Goal: Task Accomplishment & Management: Manage account settings

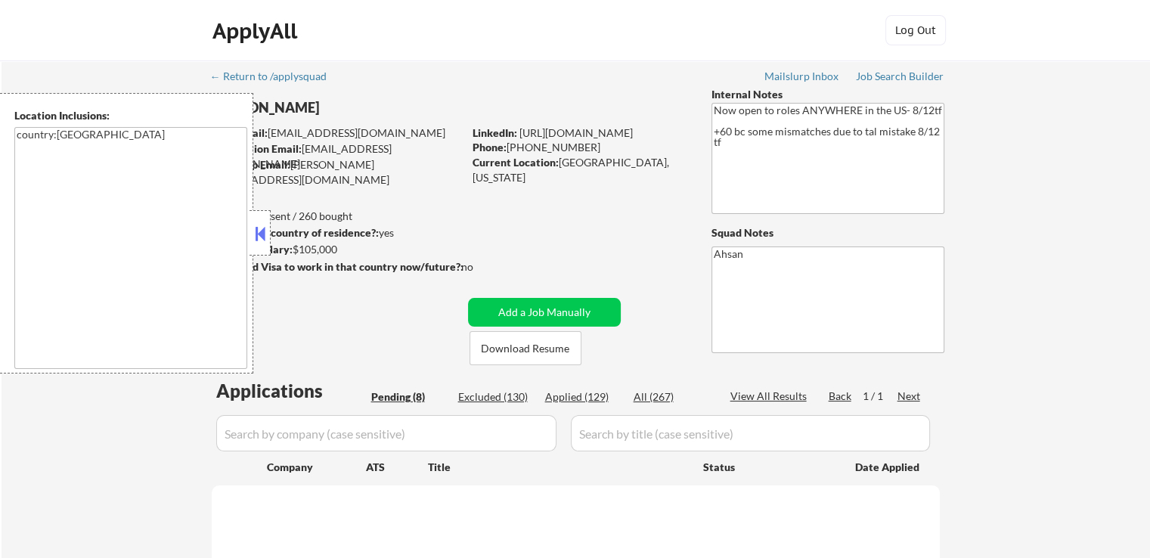
select select ""pending""
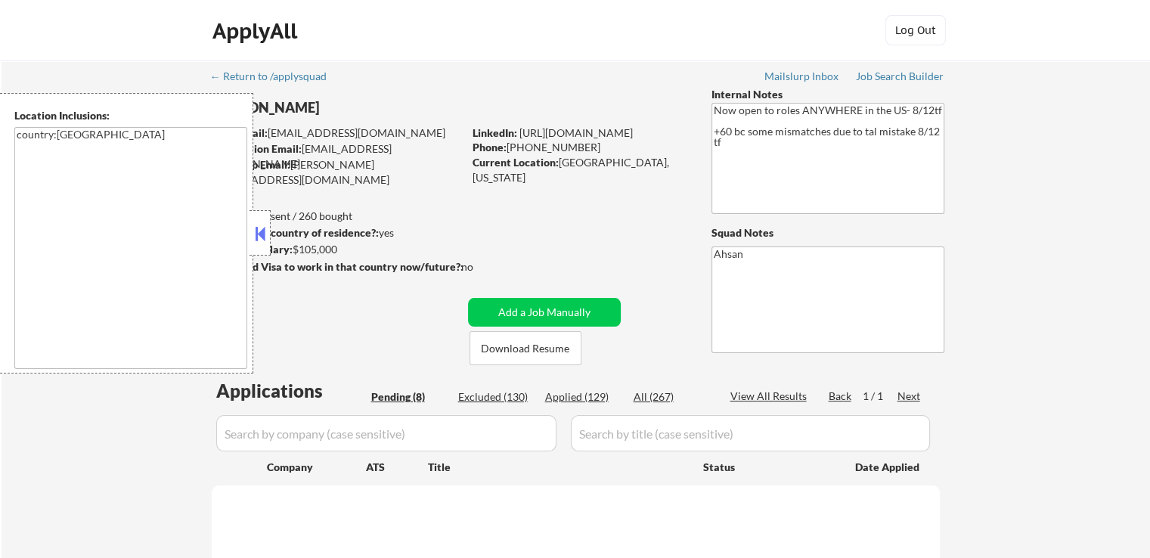
select select ""pending""
click at [260, 234] on button at bounding box center [260, 233] width 17 height 23
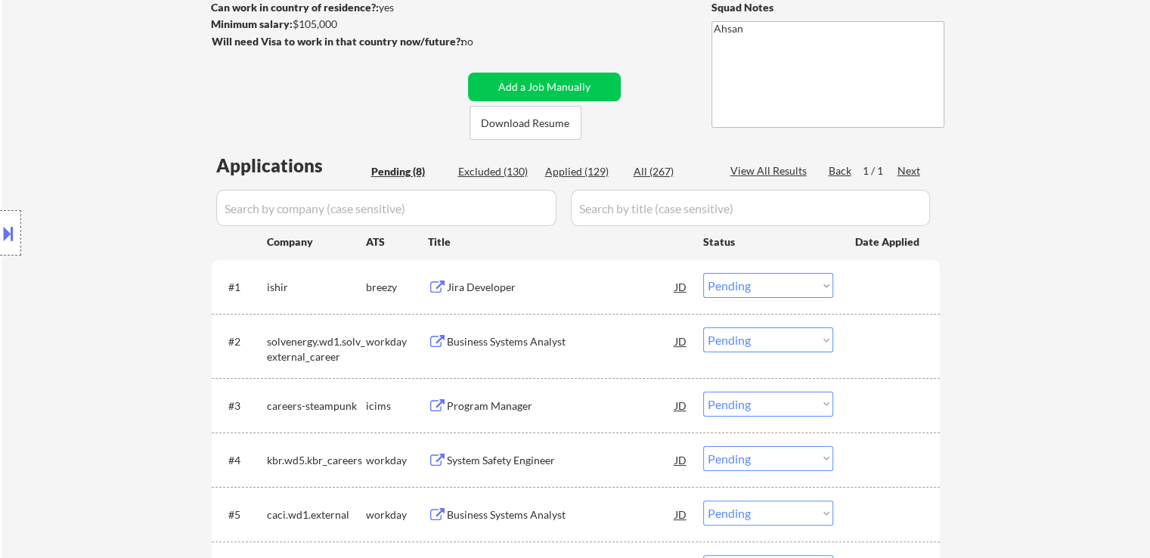
scroll to position [227, 0]
click at [493, 283] on div "Jira Developer" at bounding box center [561, 285] width 228 height 15
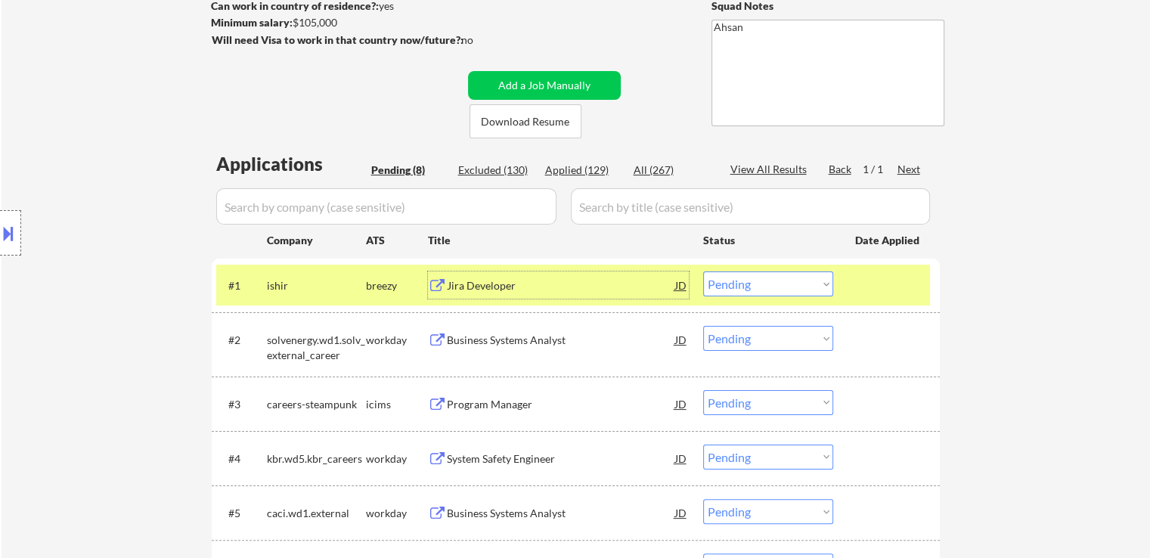
click at [499, 290] on div "Jira Developer" at bounding box center [561, 285] width 228 height 15
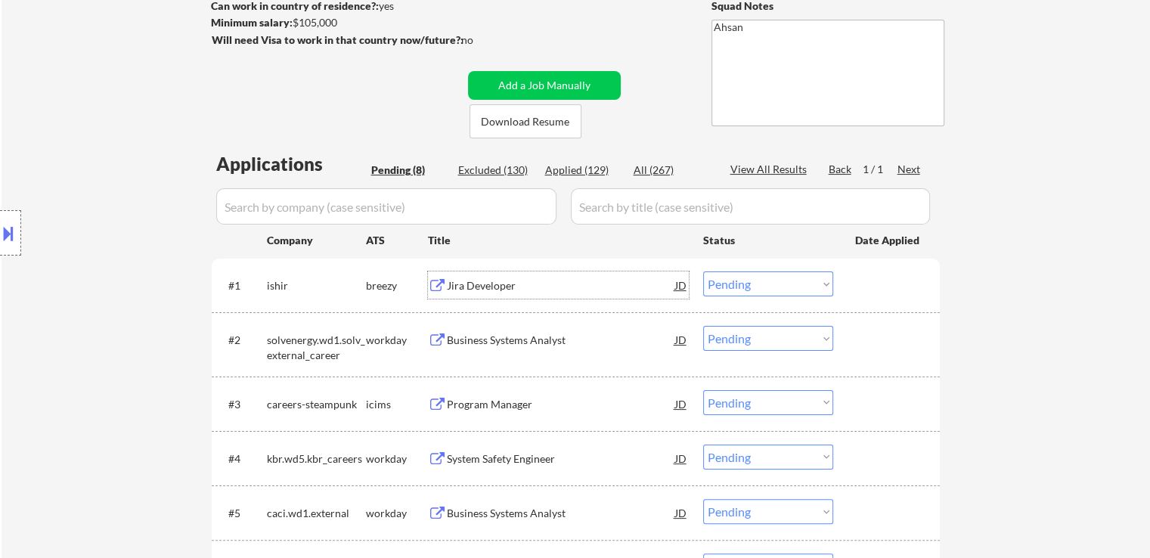
click at [747, 285] on select "Choose an option... Pending Applied Excluded (Questions) Excluded (Expired) Exc…" at bounding box center [768, 283] width 130 height 25
click at [703, 271] on select "Choose an option... Pending Applied Excluded (Questions) Excluded (Expired) Exc…" at bounding box center [768, 283] width 130 height 25
select select ""pending""
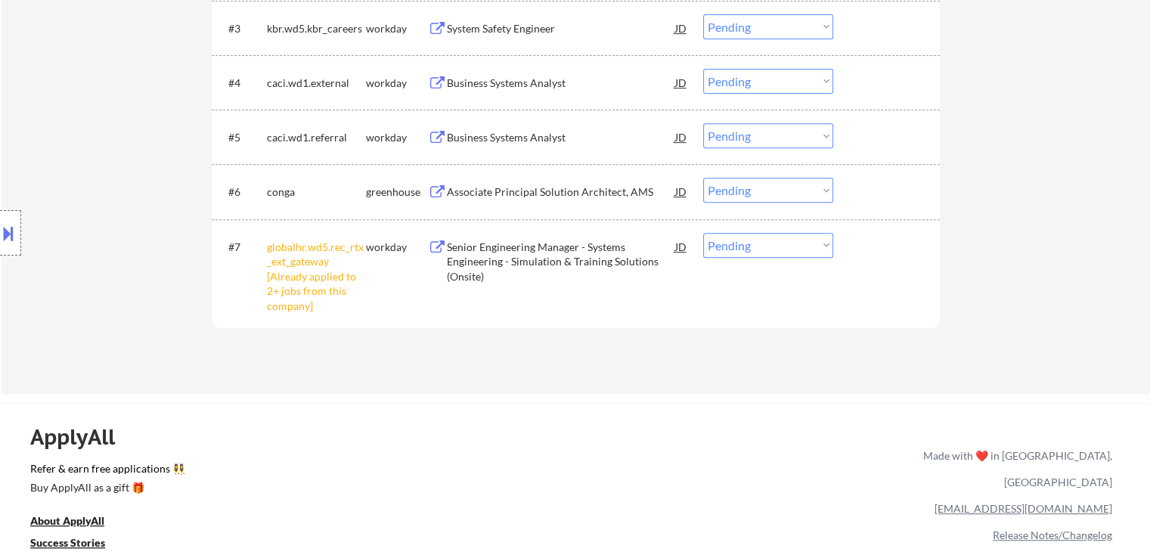
scroll to position [605, 0]
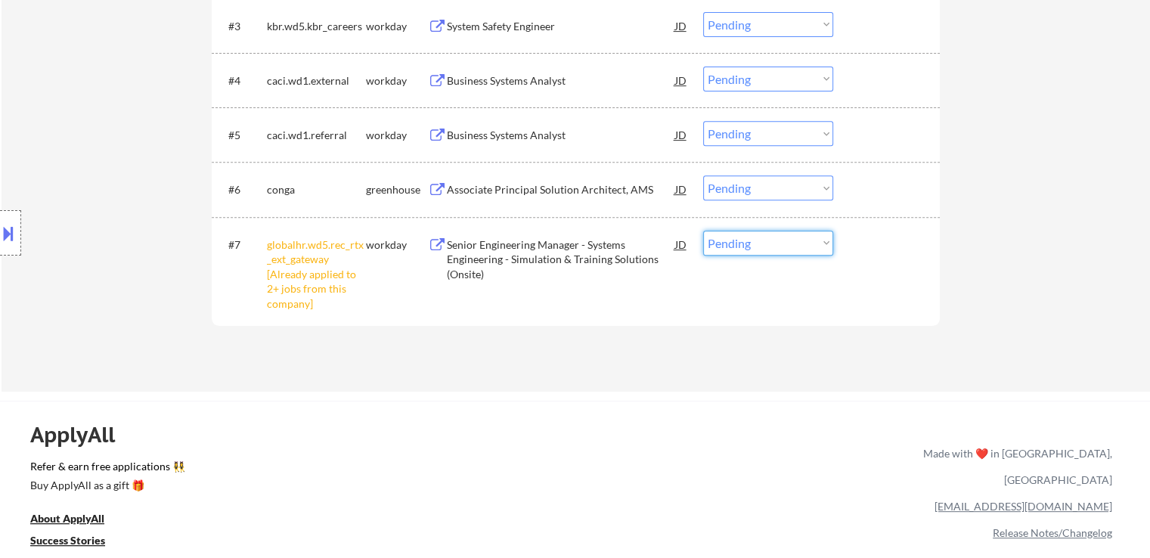
click at [757, 244] on select "Choose an option... Pending Applied Excluded (Questions) Excluded (Expired) Exc…" at bounding box center [768, 243] width 130 height 25
select select ""excluded__other_""
click at [703, 231] on select "Choose an option... Pending Applied Excluded (Questions) Excluded (Expired) Exc…" at bounding box center [768, 243] width 130 height 25
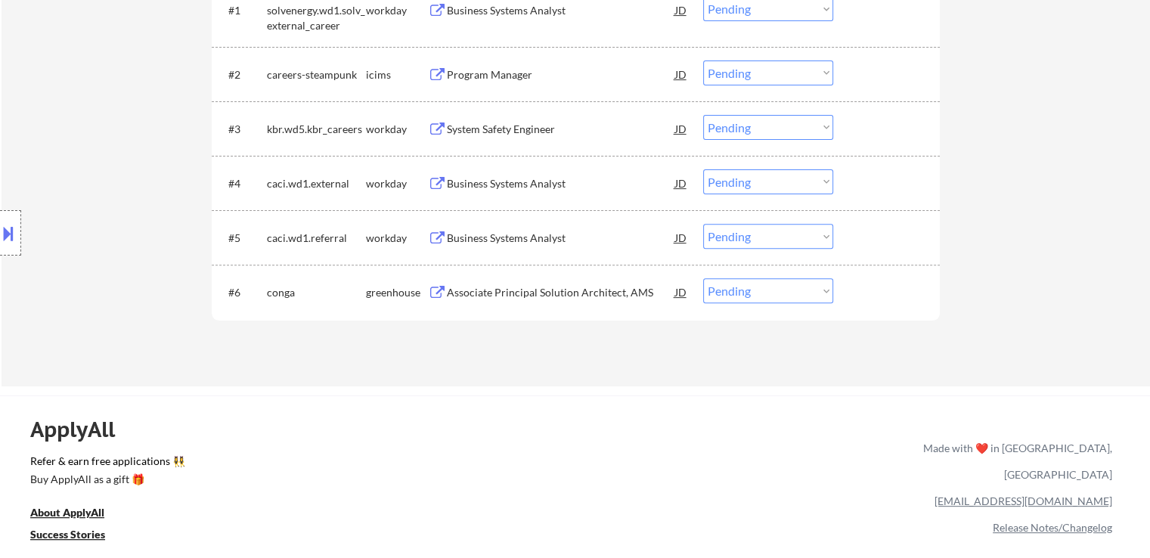
scroll to position [529, 0]
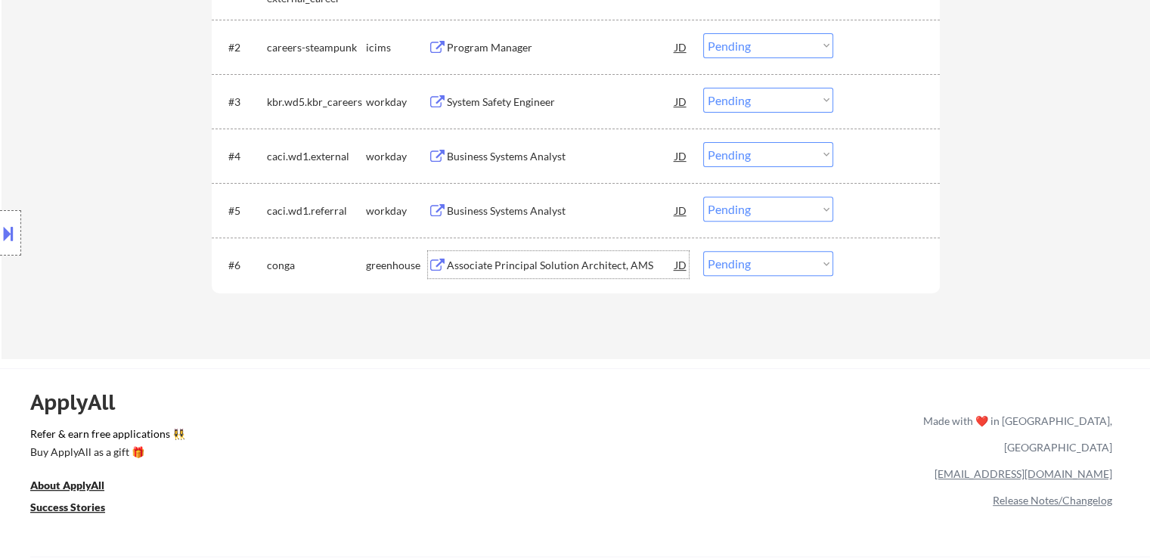
click at [485, 263] on div "Associate Principal Solution Architect, AMS" at bounding box center [561, 265] width 228 height 15
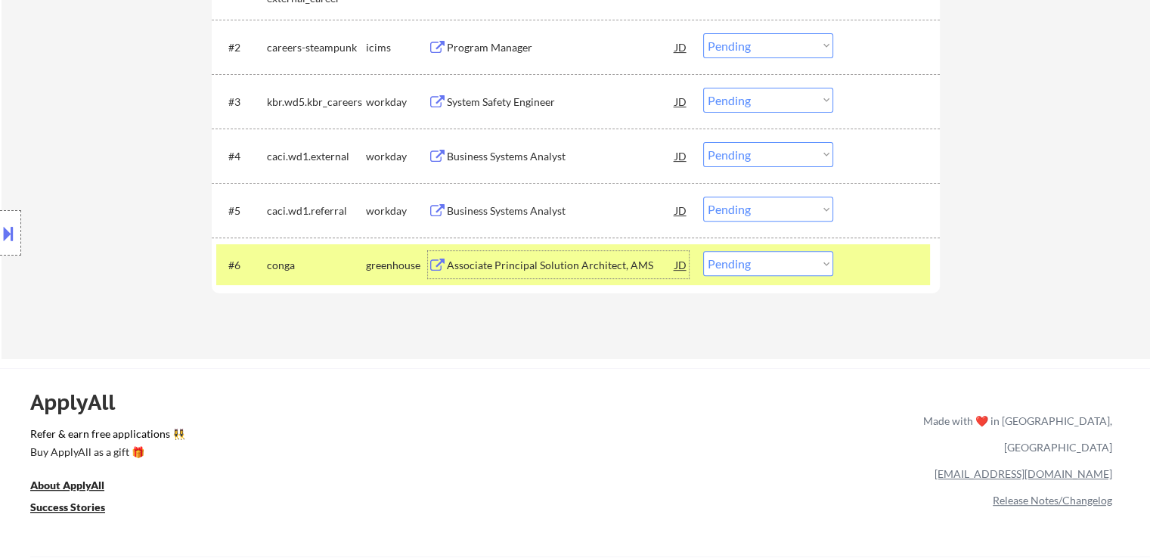
scroll to position [454, 0]
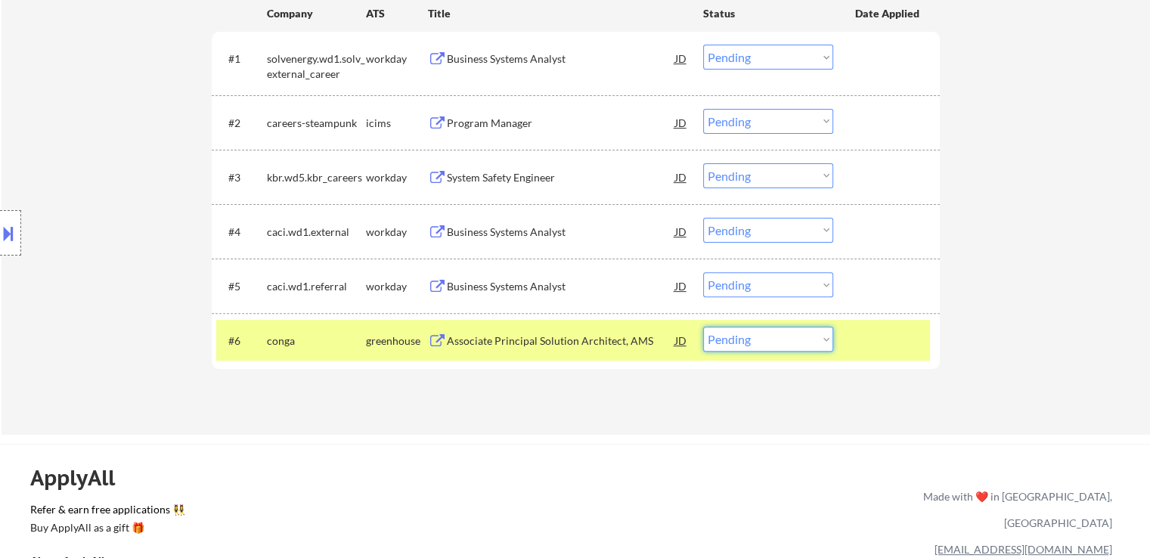
click at [730, 336] on select "Choose an option... Pending Applied Excluded (Questions) Excluded (Expired) Exc…" at bounding box center [768, 339] width 130 height 25
select select ""applied""
click at [703, 327] on select "Choose an option... Pending Applied Excluded (Questions) Excluded (Expired) Exc…" at bounding box center [768, 339] width 130 height 25
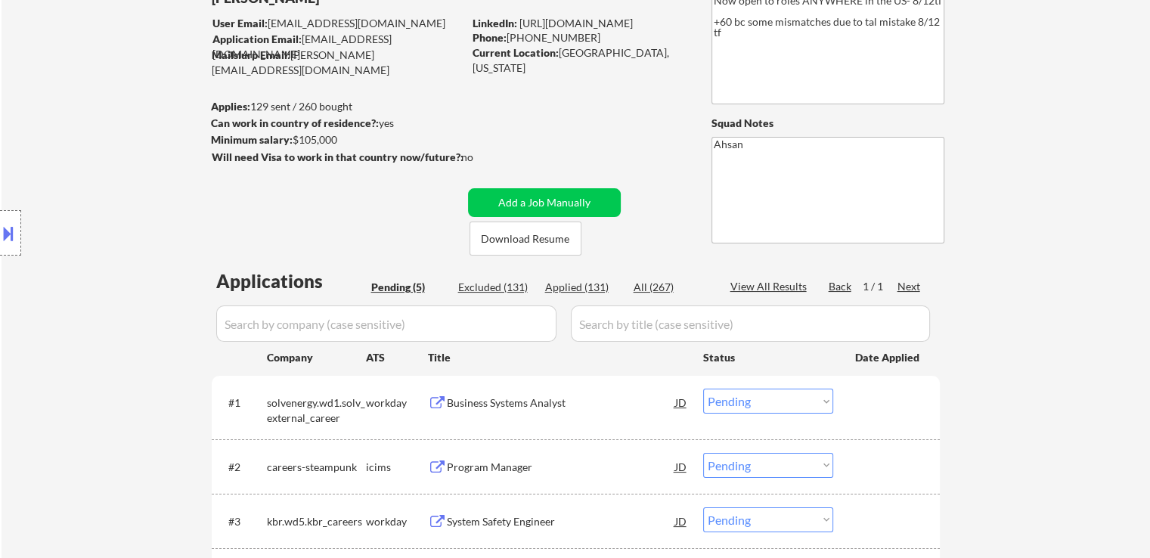
scroll to position [76, 0]
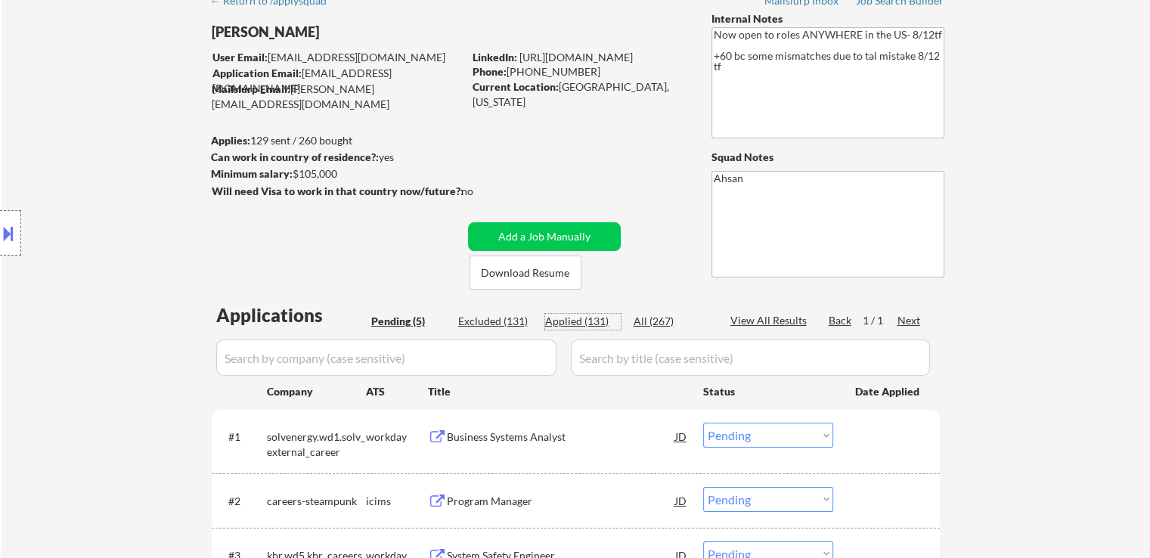
click at [596, 323] on div "Applied (131)" at bounding box center [583, 321] width 76 height 15
select select ""applied""
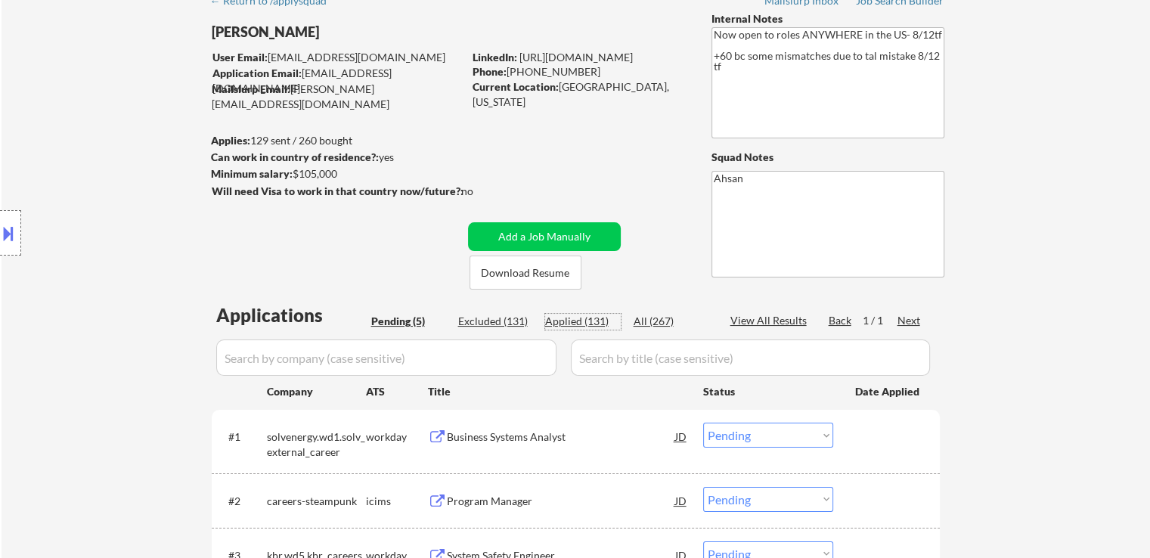
select select ""applied""
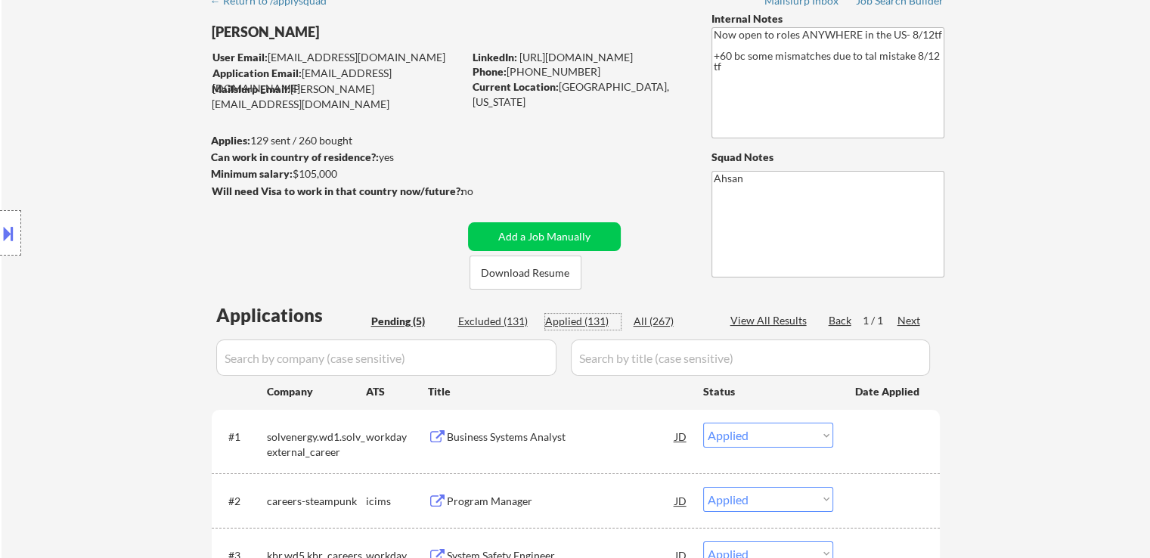
select select ""applied""
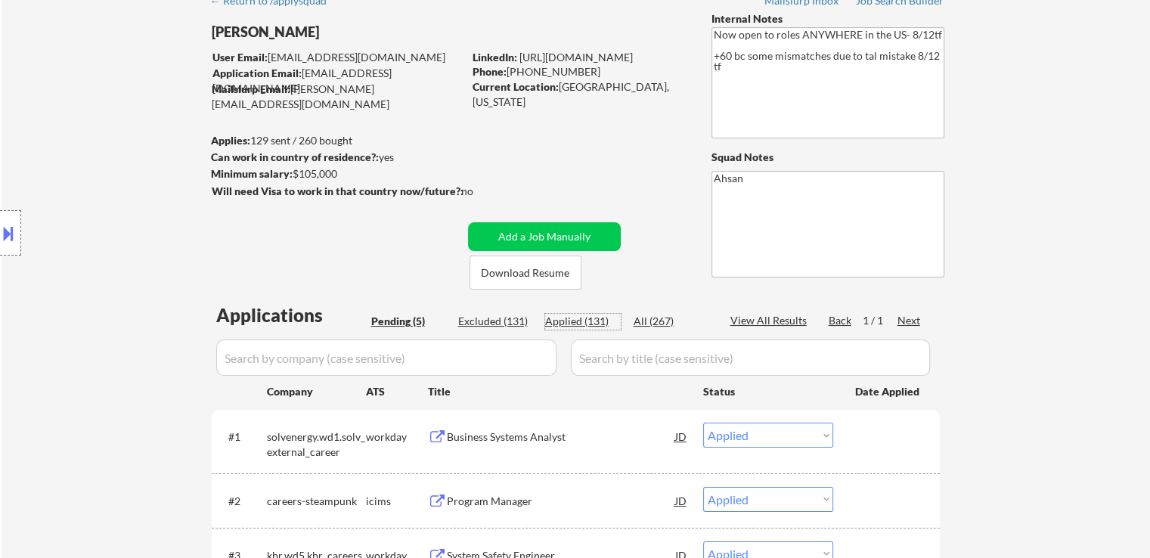
select select ""applied""
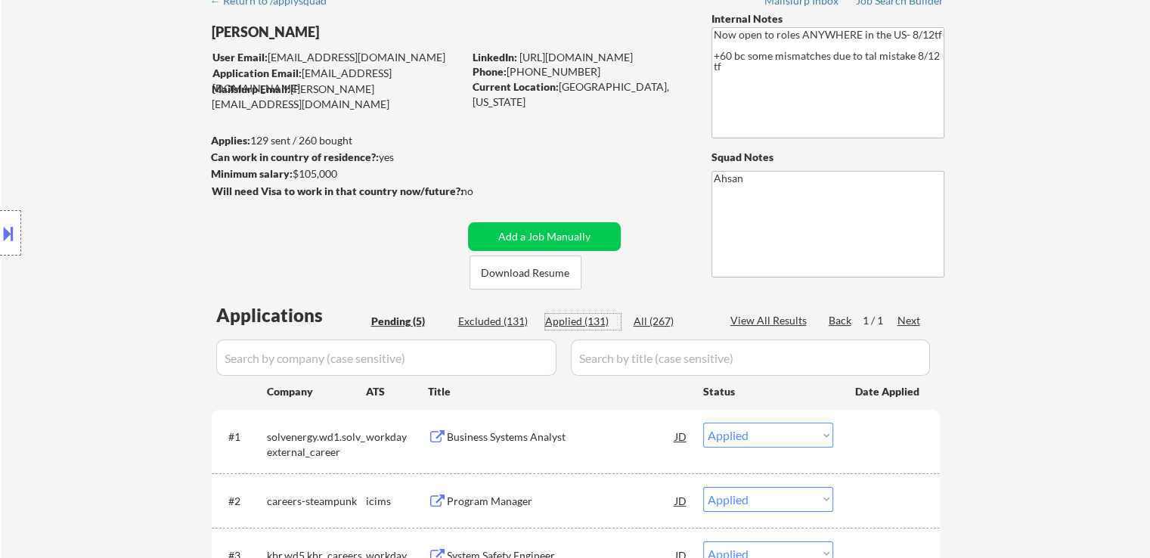
select select ""applied""
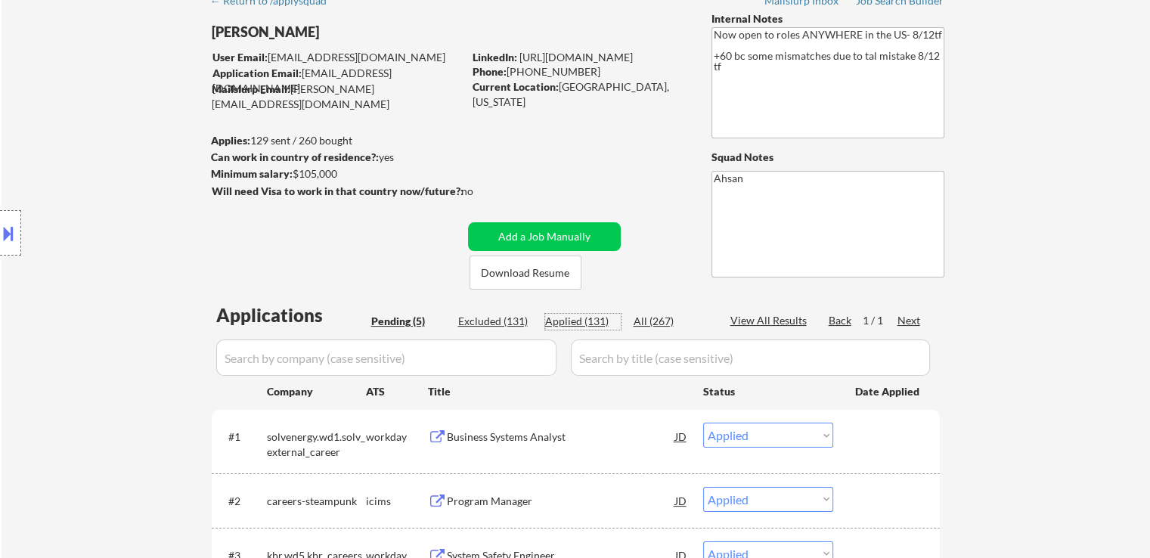
select select ""applied""
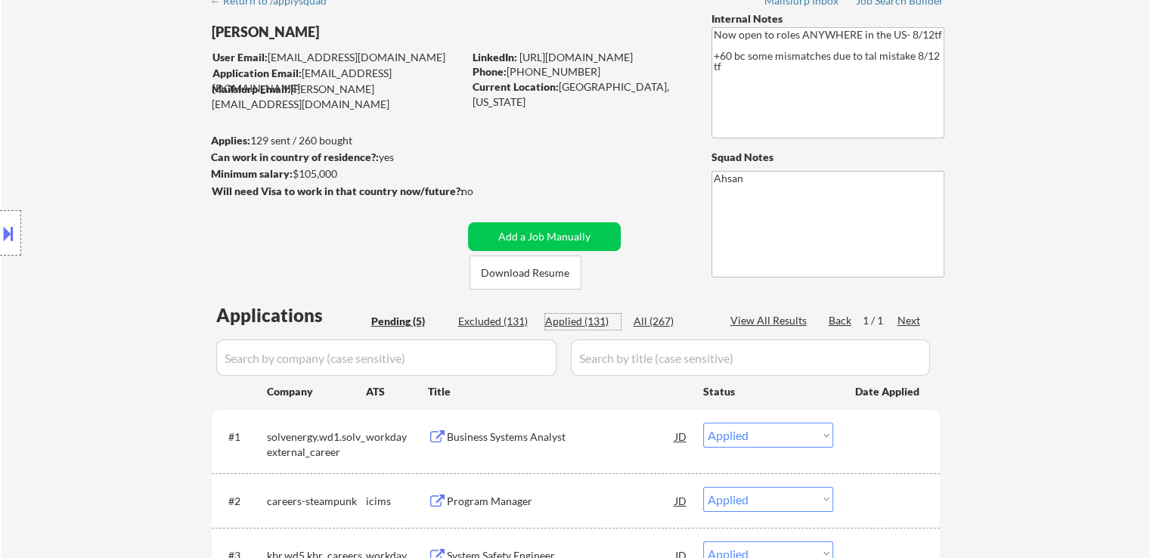
select select ""applied""
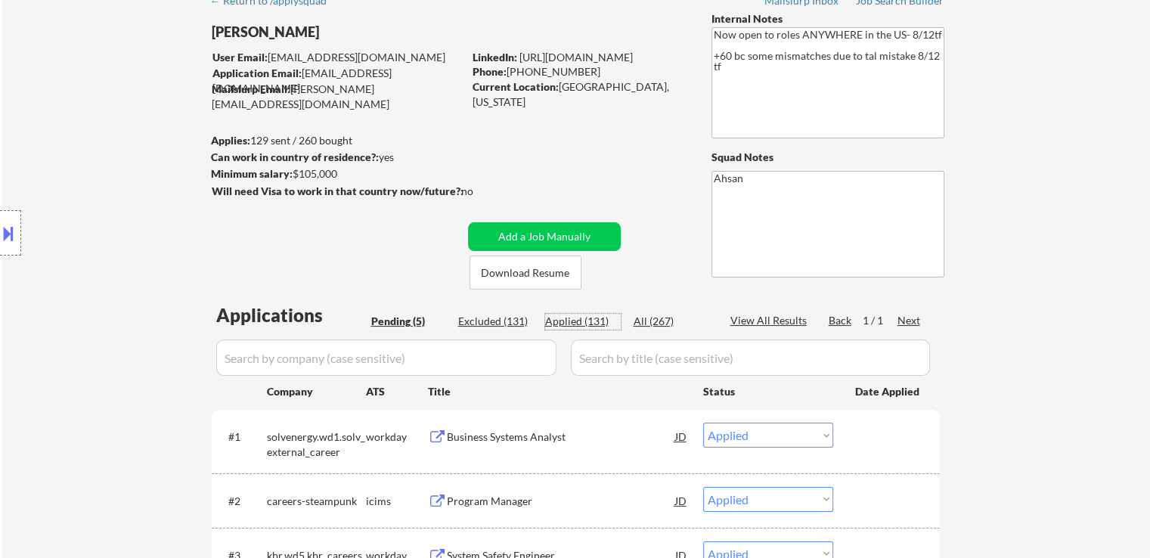
select select ""applied""
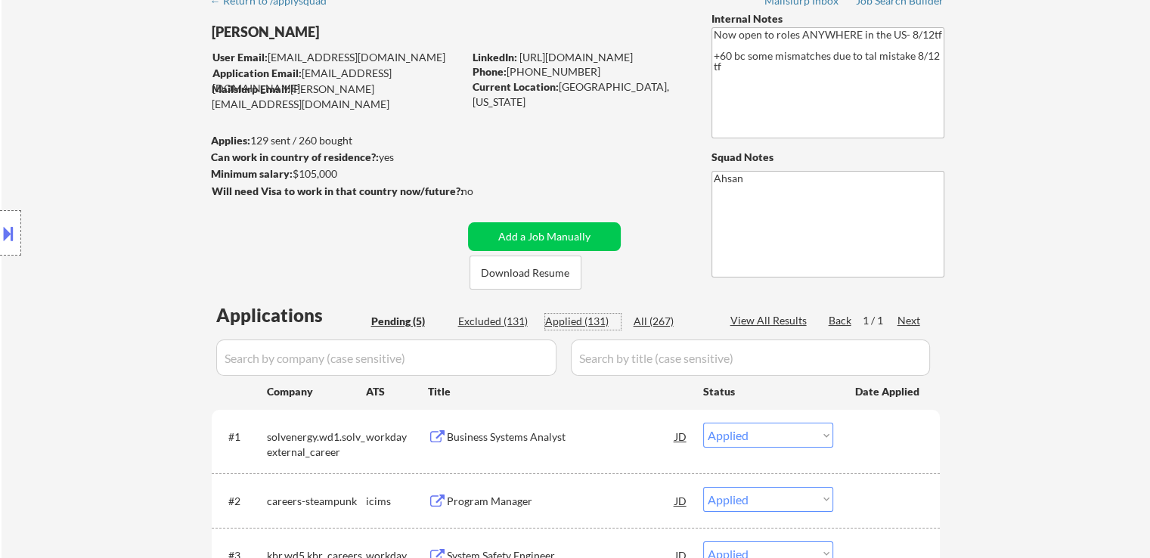
select select ""applied""
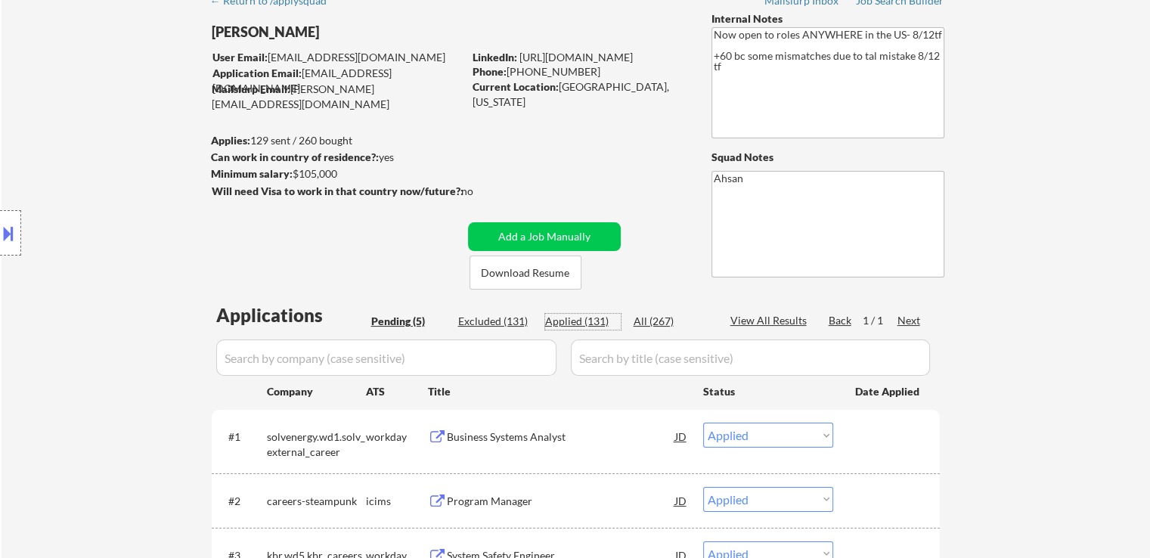
select select ""applied""
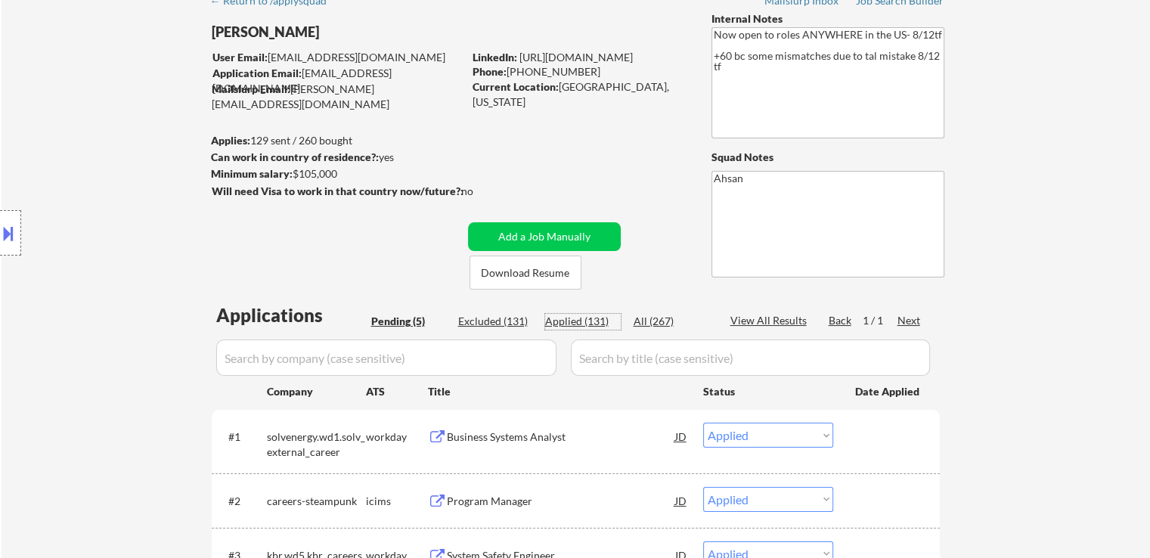
select select ""applied""
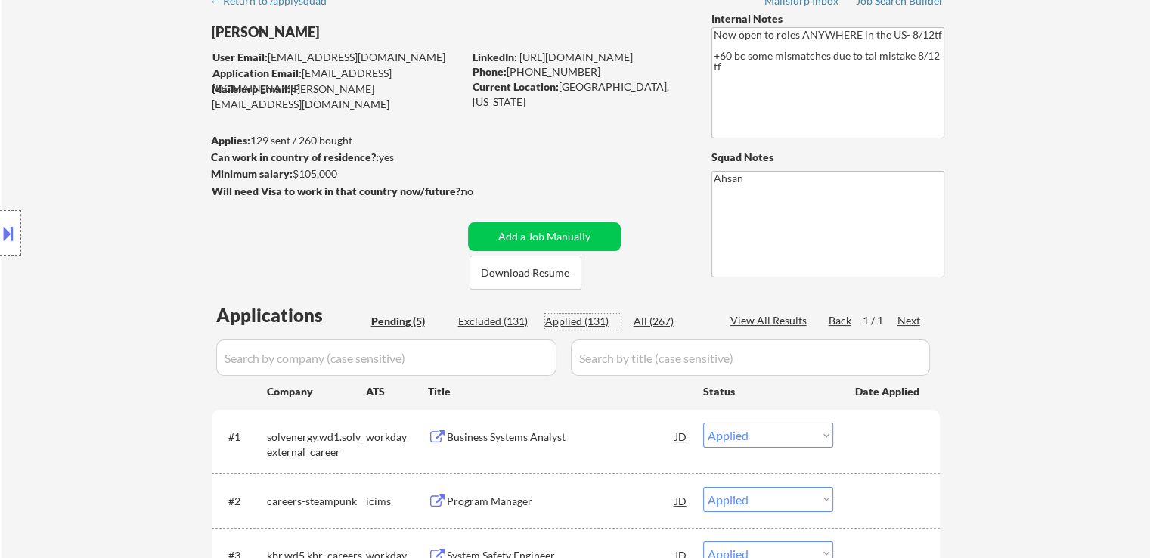
select select ""applied""
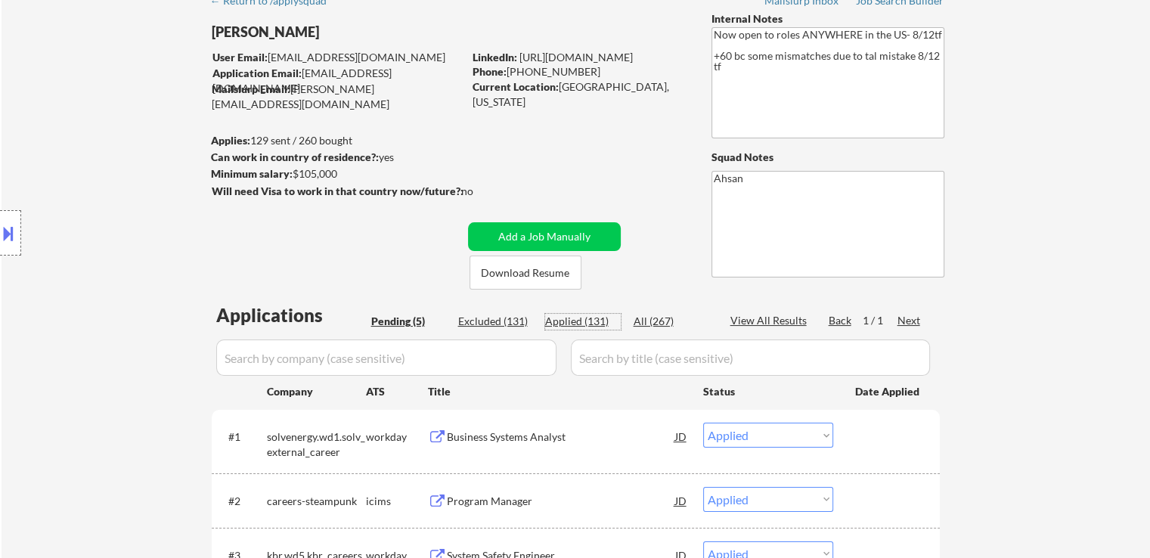
select select ""applied""
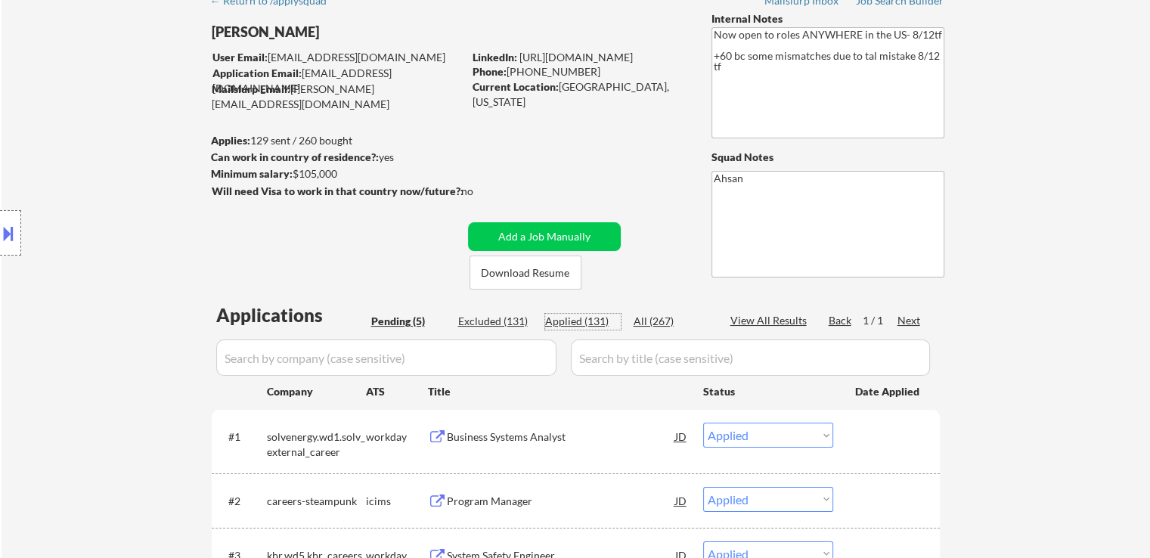
select select ""applied""
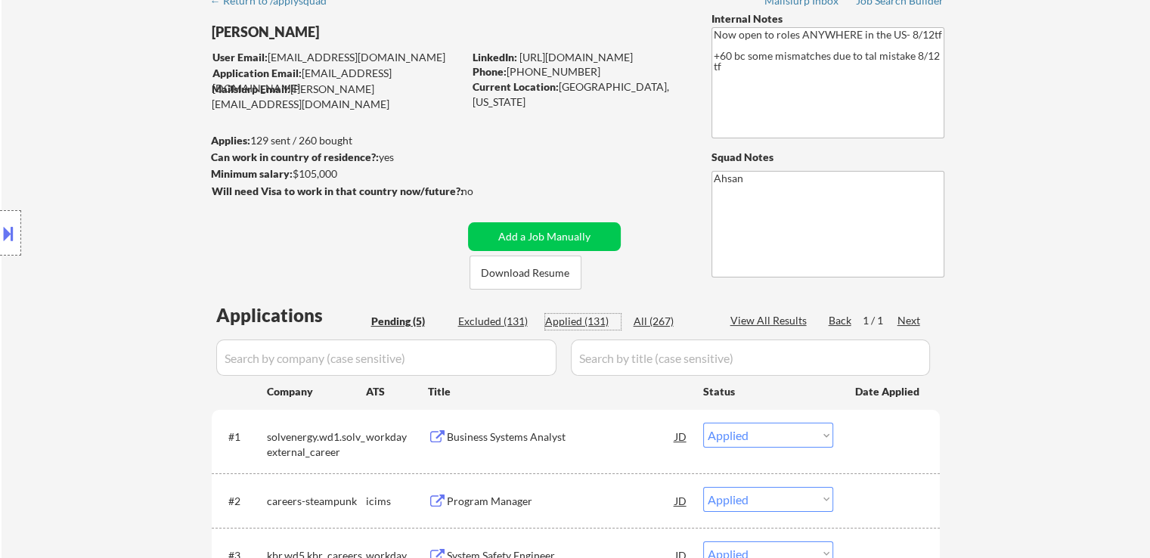
select select ""applied""
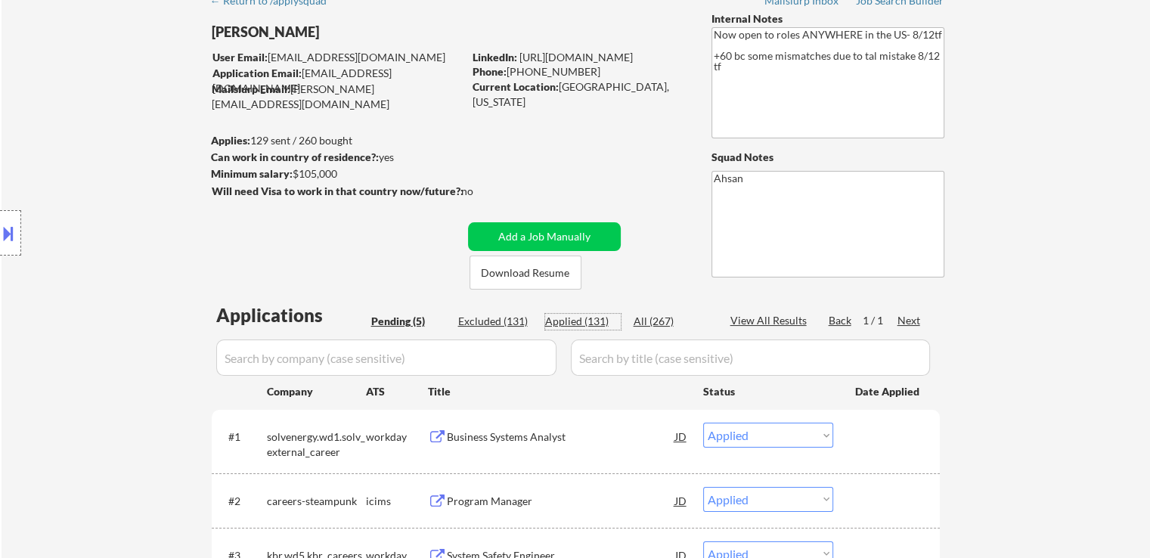
select select ""applied""
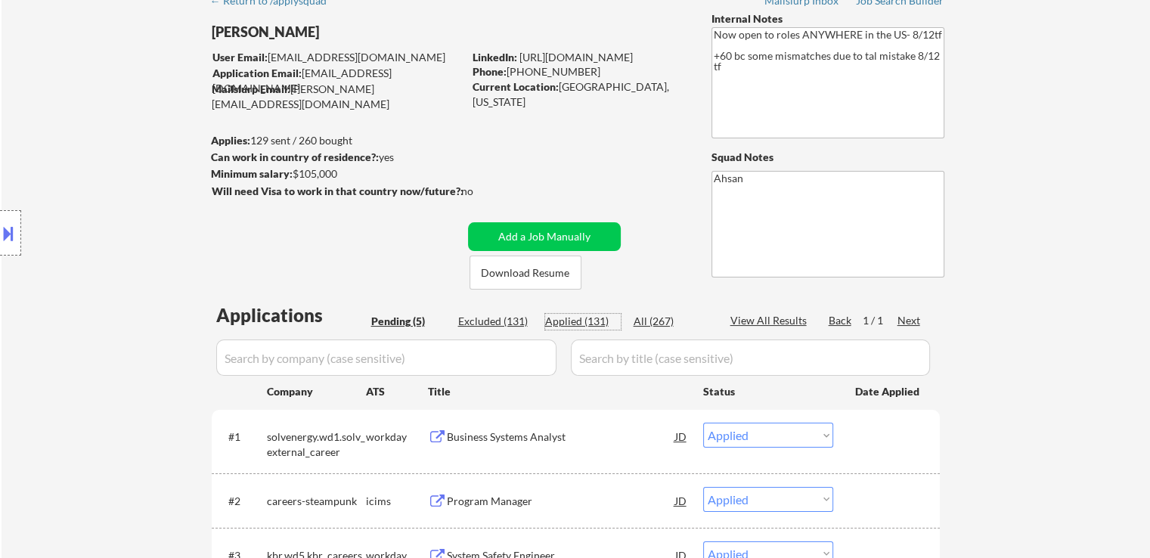
select select ""applied""
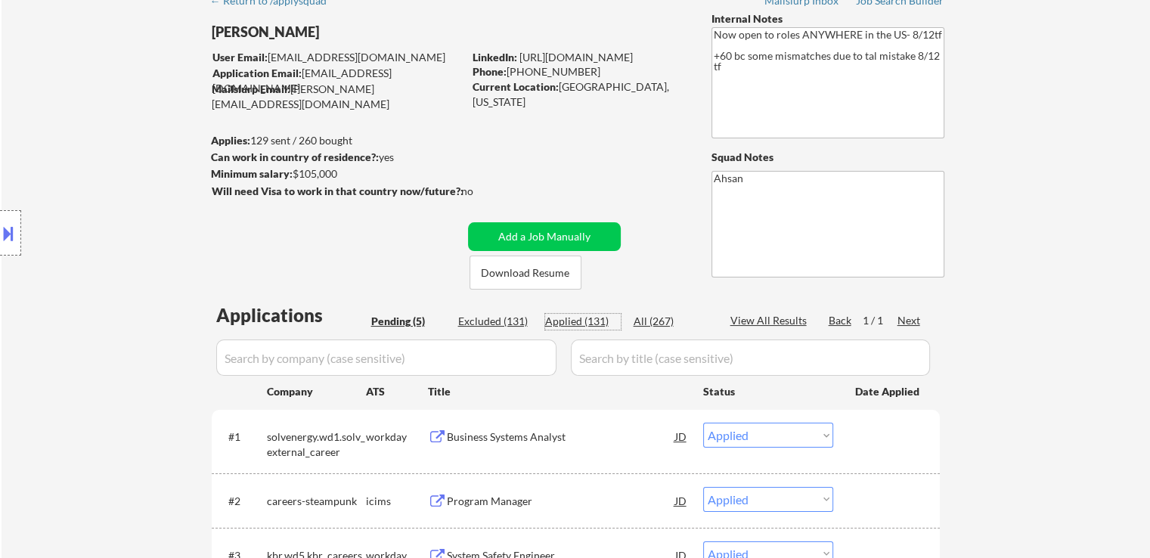
select select ""applied""
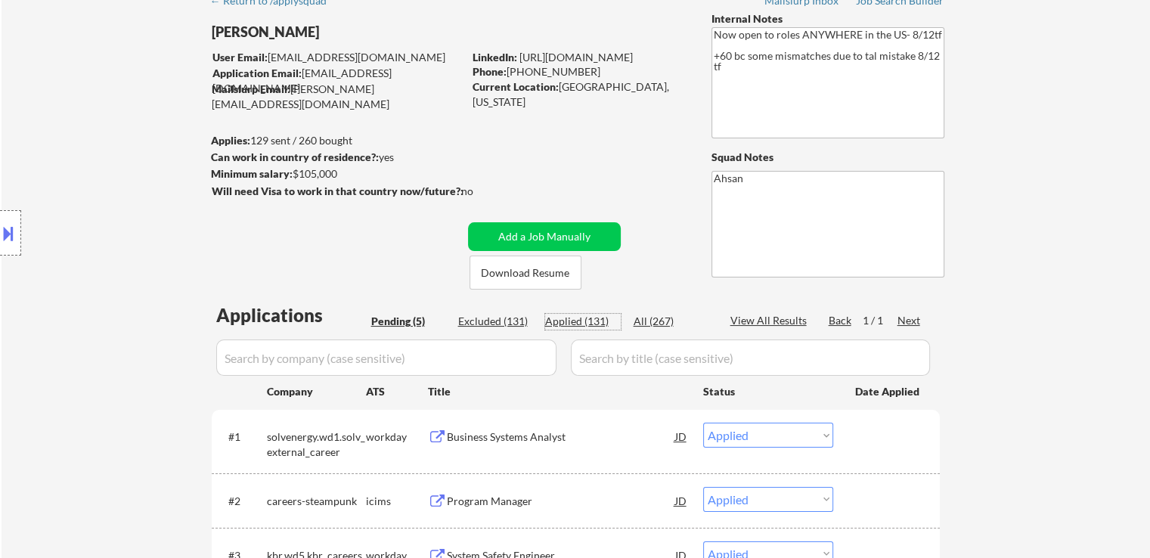
select select ""applied""
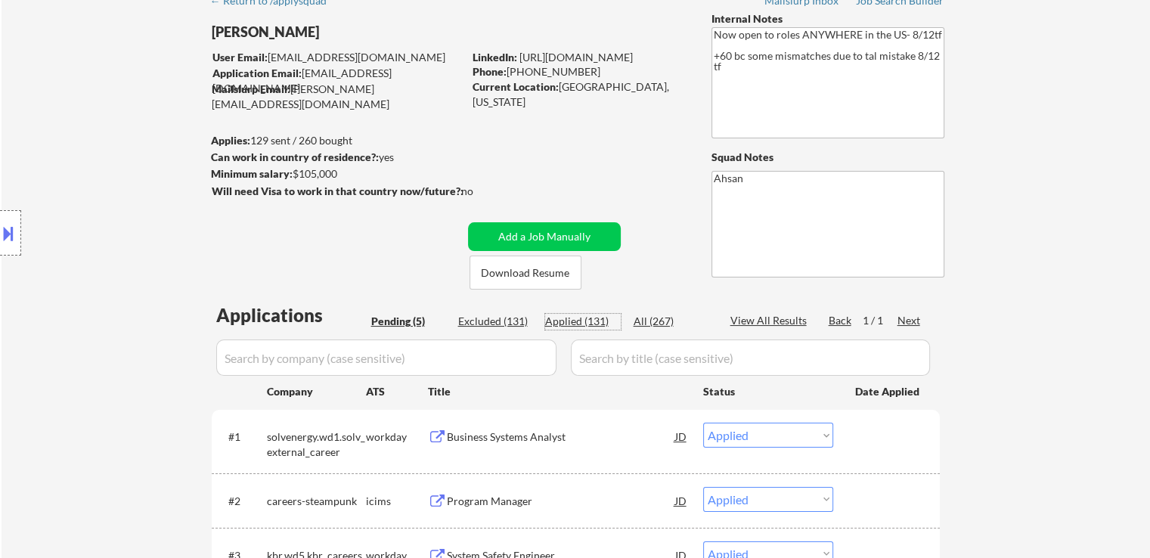
select select ""applied""
